Goal: Find specific page/section: Find specific page/section

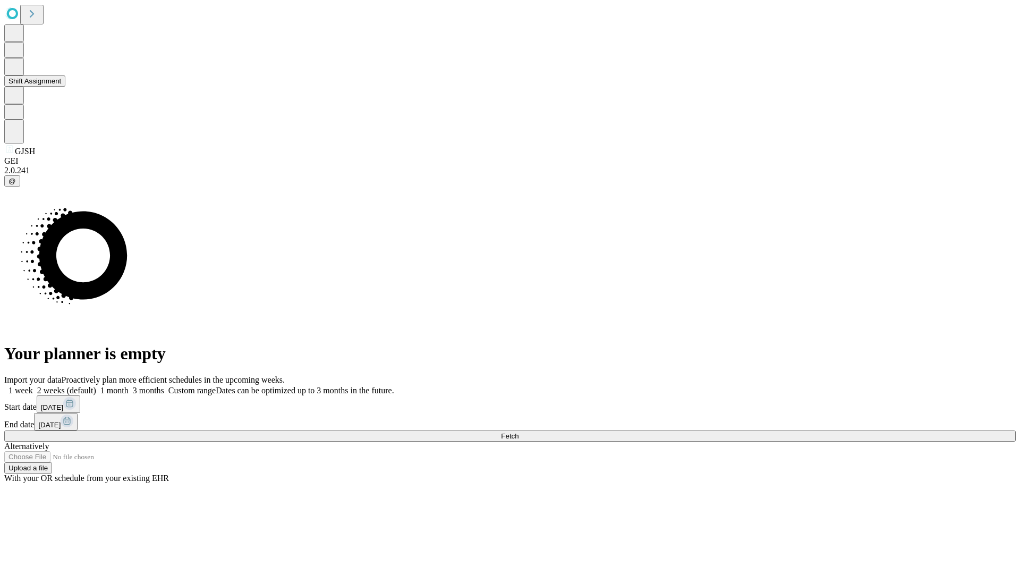
click at [65, 87] on button "Shift Assignment" at bounding box center [34, 80] width 61 height 11
